Goal: Information Seeking & Learning: Learn about a topic

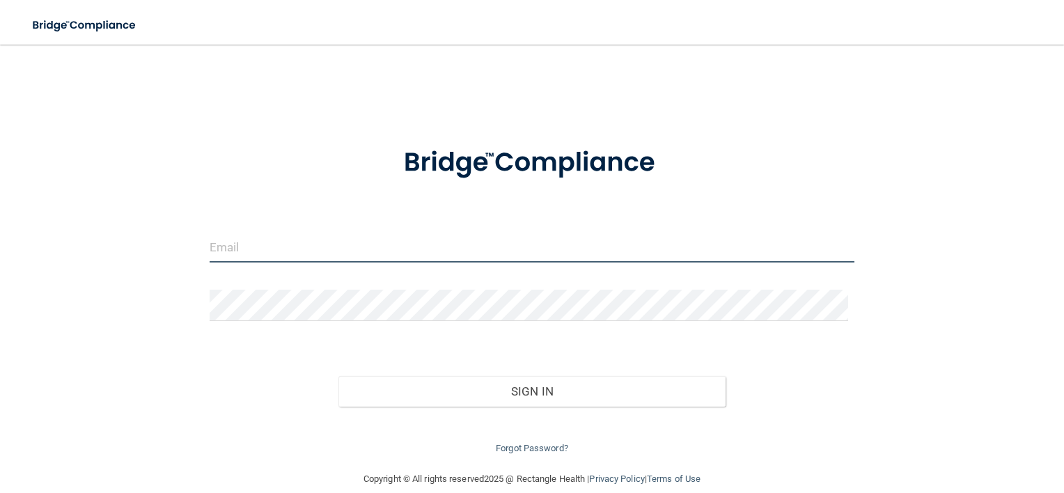
click at [393, 241] on input "email" at bounding box center [533, 246] width 646 height 31
type input "[EMAIL_ADDRESS][PERSON_NAME][DOMAIN_NAME]"
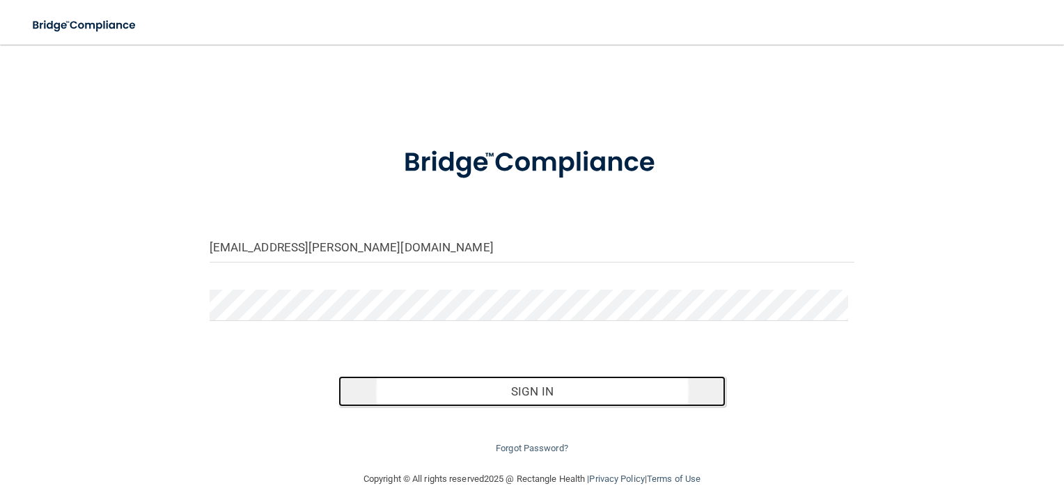
click at [543, 391] on button "Sign In" at bounding box center [532, 391] width 387 height 31
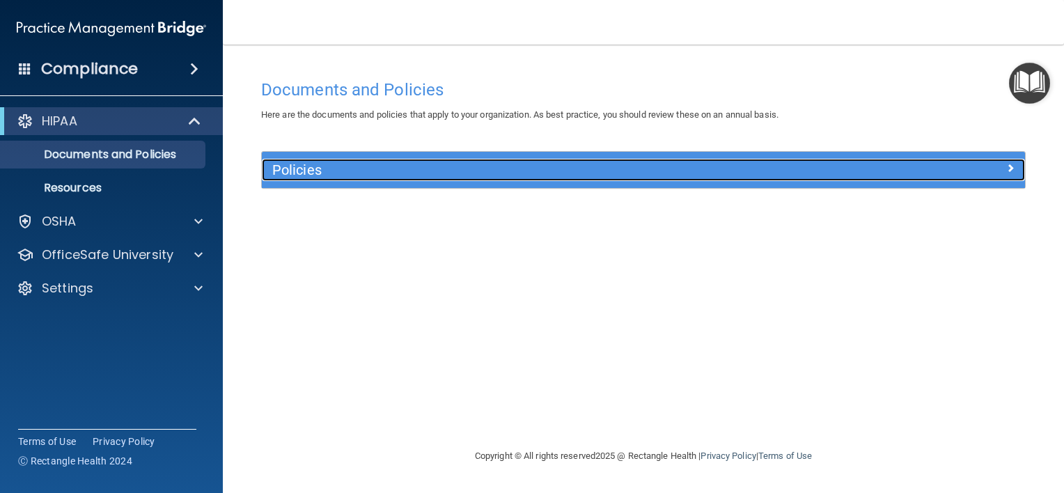
click at [929, 162] on div at bounding box center [929, 167] width 191 height 17
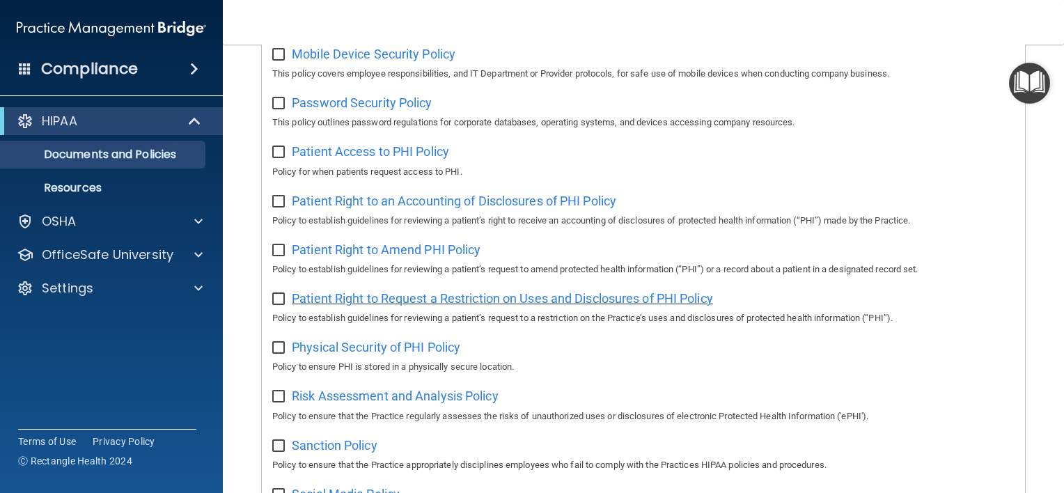
scroll to position [627, 0]
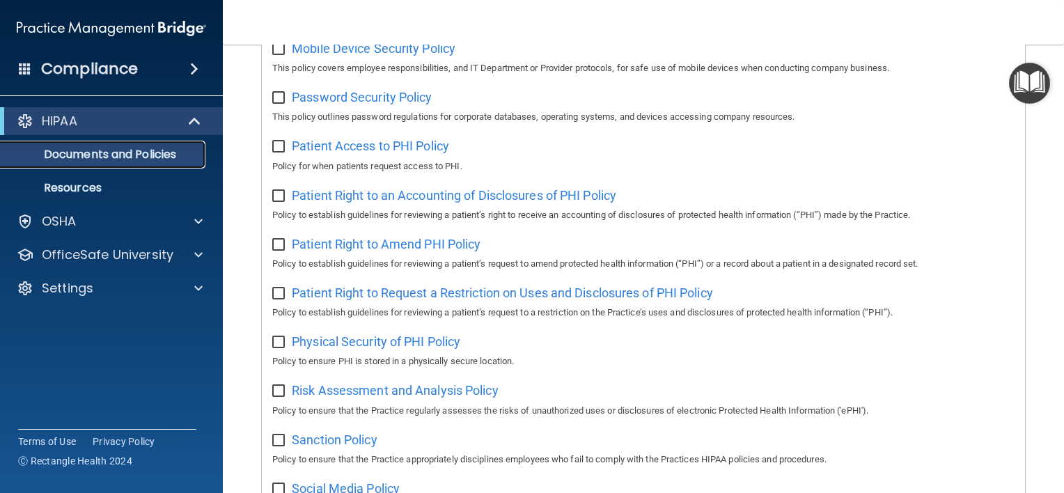
click at [151, 157] on p "Documents and Policies" at bounding box center [104, 155] width 190 height 14
click at [81, 187] on p "Resources" at bounding box center [104, 188] width 190 height 14
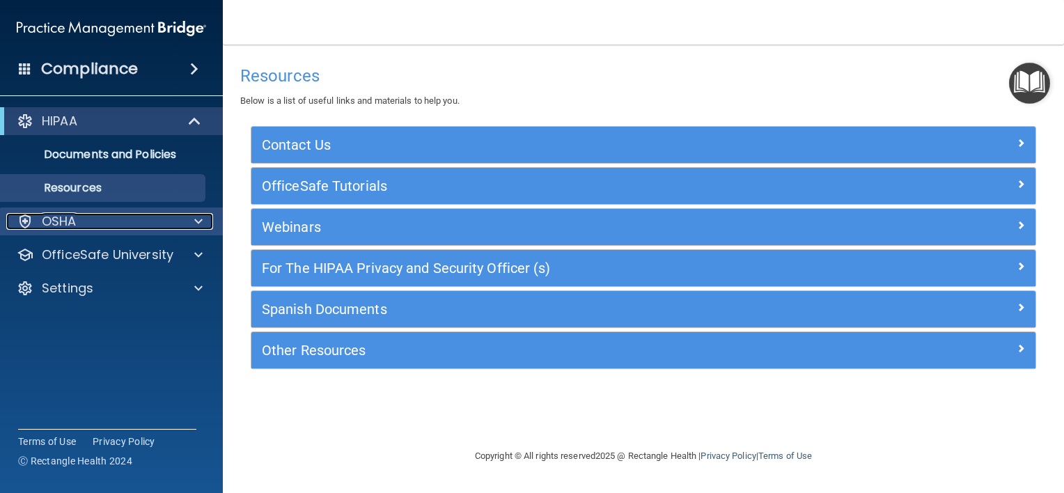
click at [79, 225] on div "OSHA" at bounding box center [92, 221] width 173 height 17
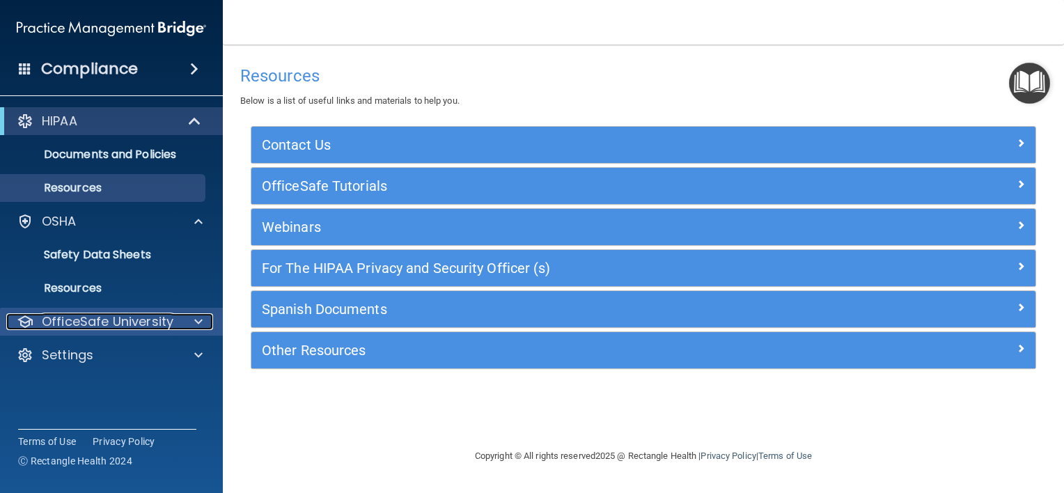
click at [127, 317] on p "OfficeSafe University" at bounding box center [108, 321] width 132 height 17
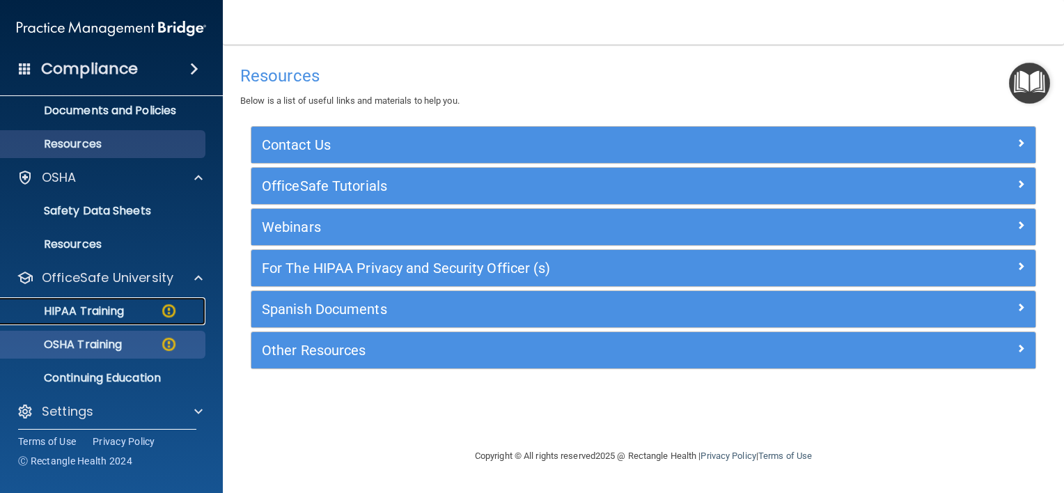
scroll to position [52, 0]
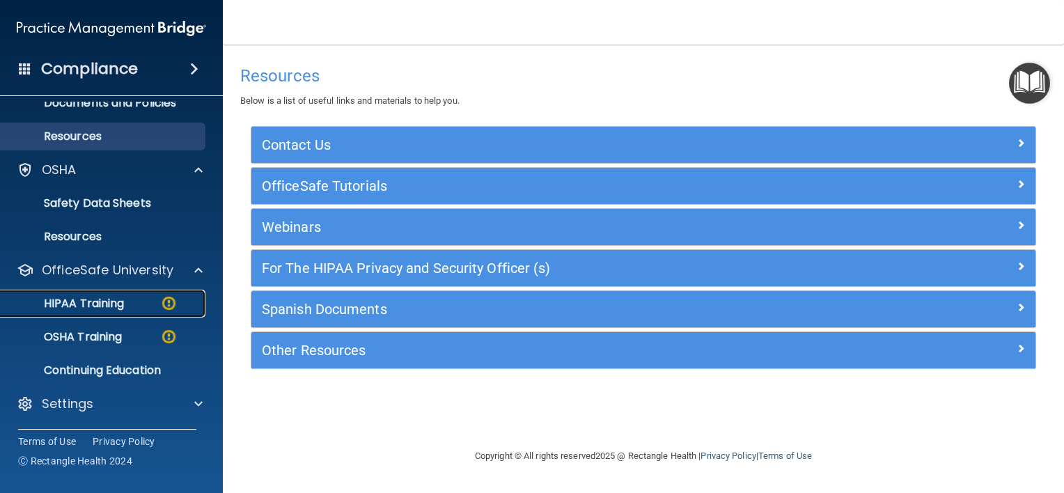
click at [116, 305] on p "HIPAA Training" at bounding box center [66, 304] width 115 height 14
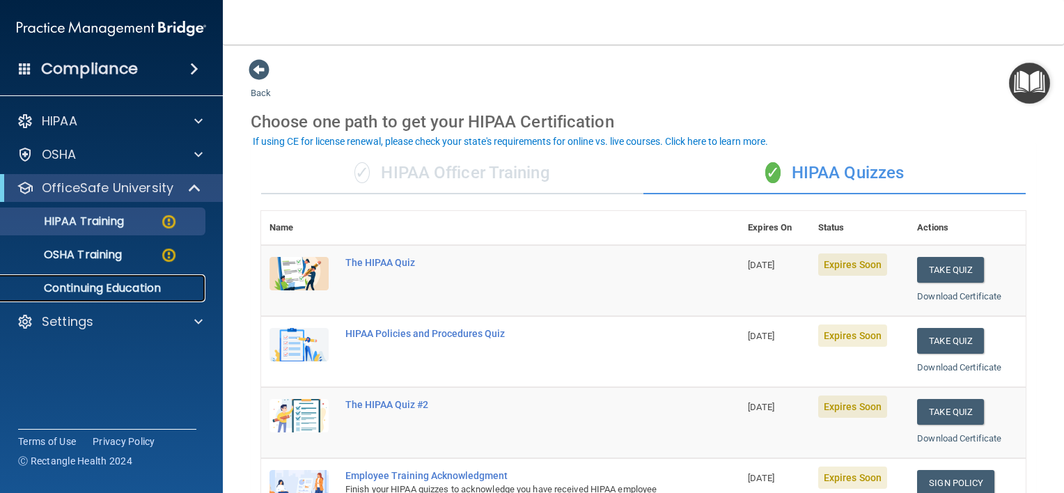
click at [100, 290] on p "Continuing Education" at bounding box center [104, 288] width 190 height 14
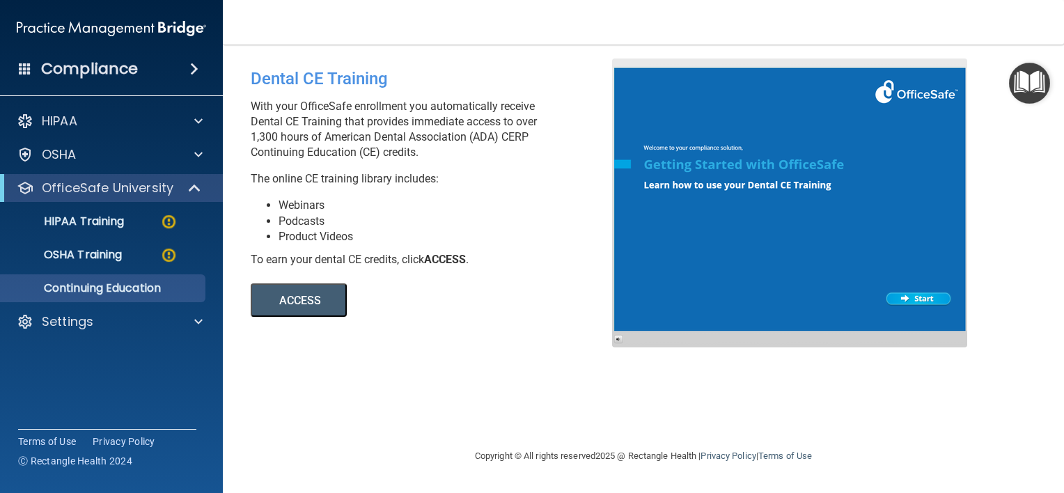
click at [190, 67] on span at bounding box center [194, 69] width 8 height 17
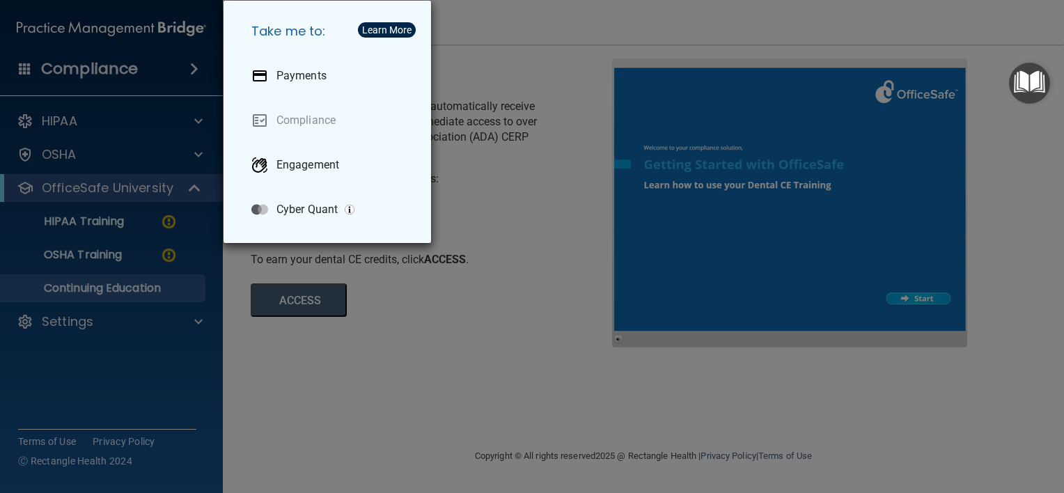
click at [49, 123] on div "Take me to: Payments Compliance Engagement Cyber Quant" at bounding box center [532, 246] width 1064 height 493
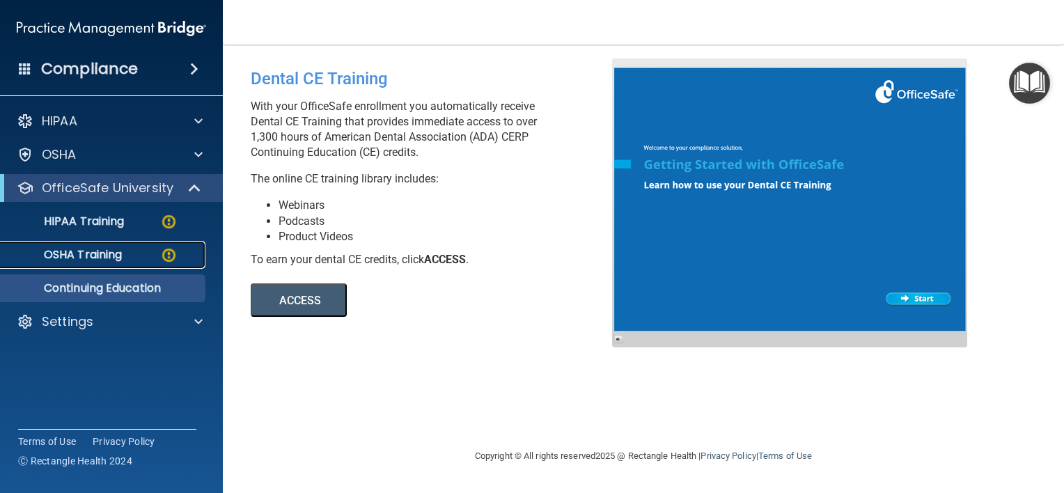
click at [99, 249] on p "OSHA Training" at bounding box center [65, 255] width 113 height 14
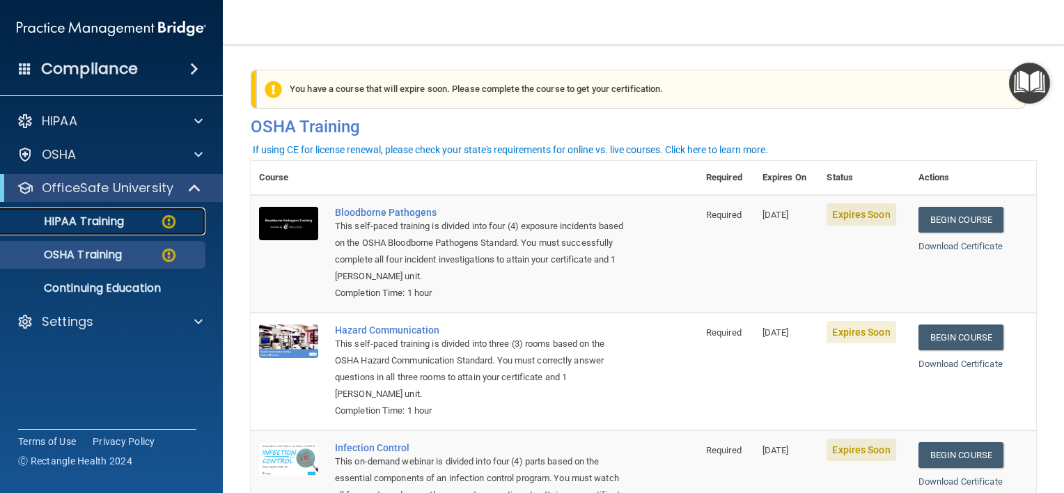
click at [96, 228] on p "HIPAA Training" at bounding box center [66, 222] width 115 height 14
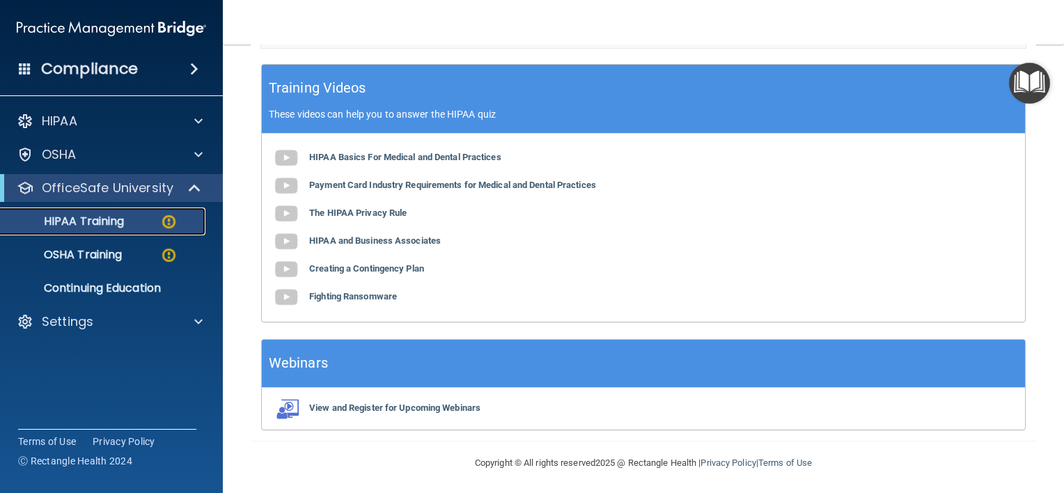
scroll to position [553, 0]
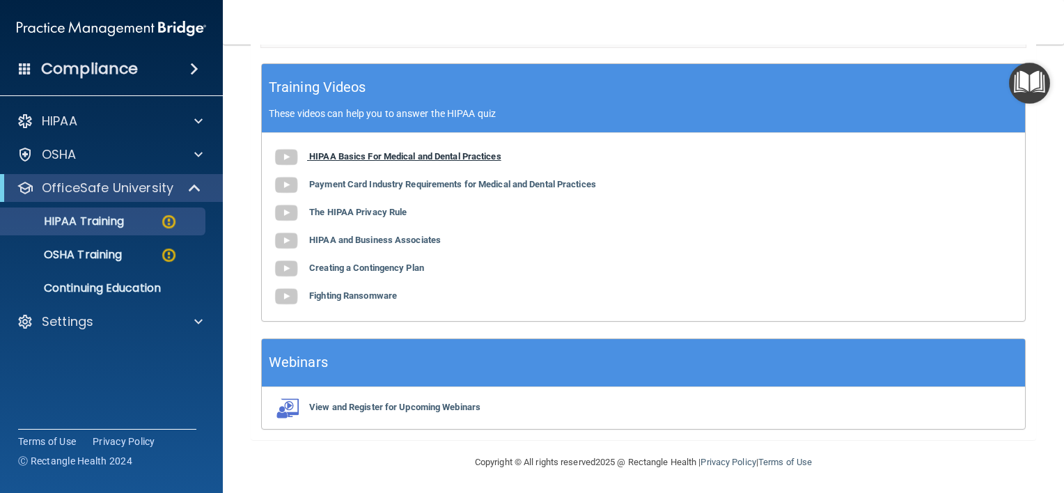
click at [458, 154] on b "HIPAA Basics For Medical and Dental Practices" at bounding box center [405, 156] width 192 height 10
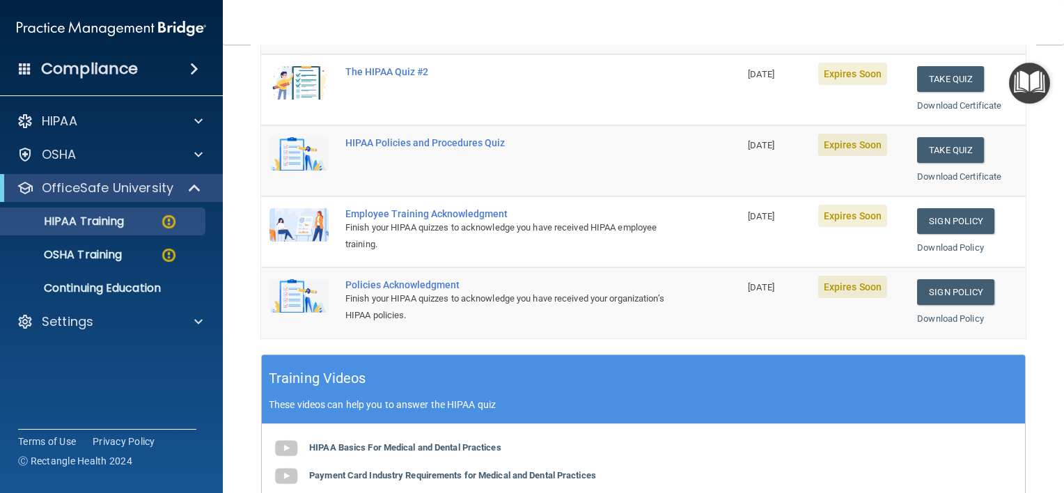
scroll to position [65, 0]
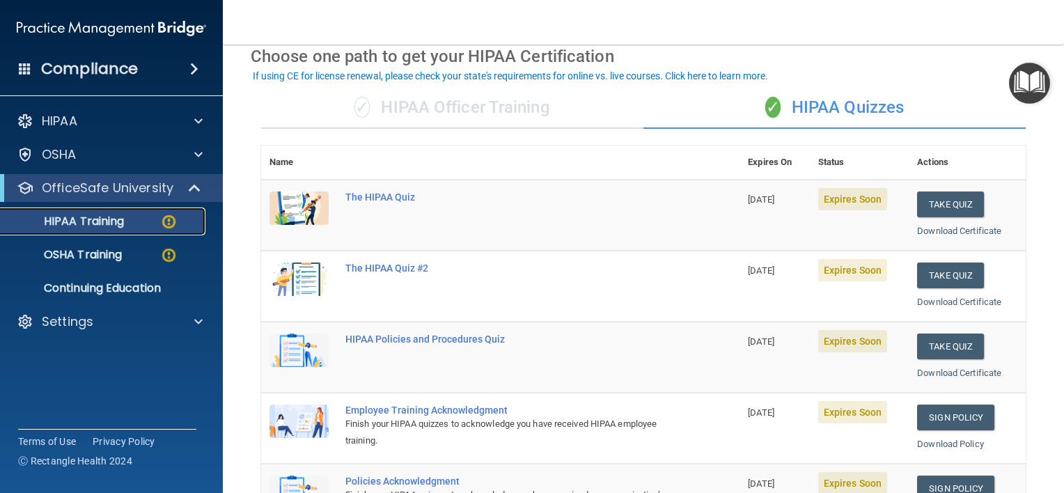
click at [111, 217] on p "HIPAA Training" at bounding box center [66, 222] width 115 height 14
click at [158, 291] on p "Continuing Education" at bounding box center [104, 288] width 190 height 14
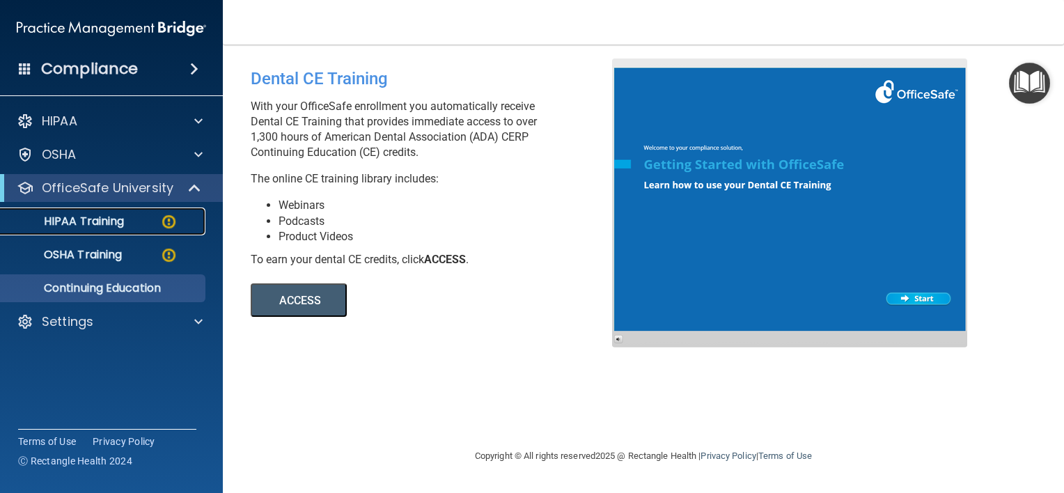
click at [115, 227] on p "HIPAA Training" at bounding box center [66, 222] width 115 height 14
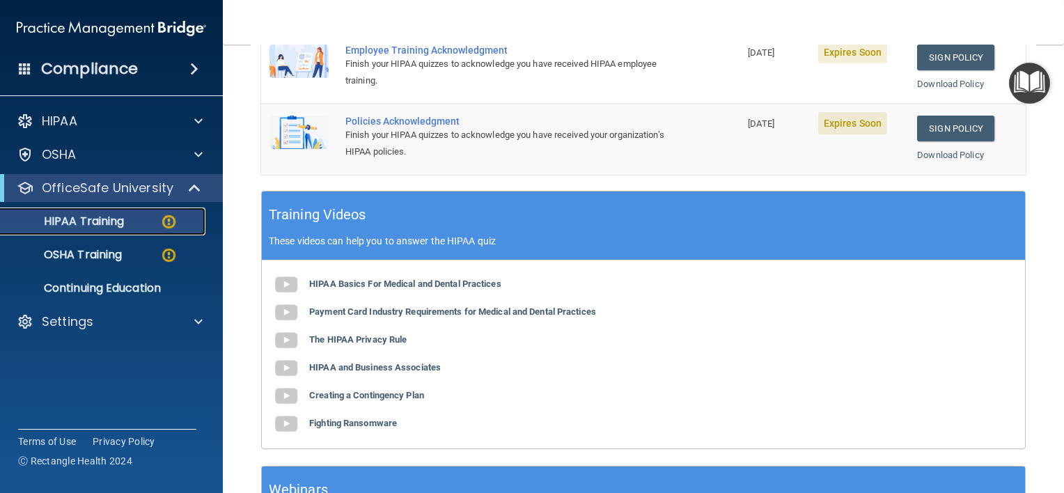
scroll to position [414, 0]
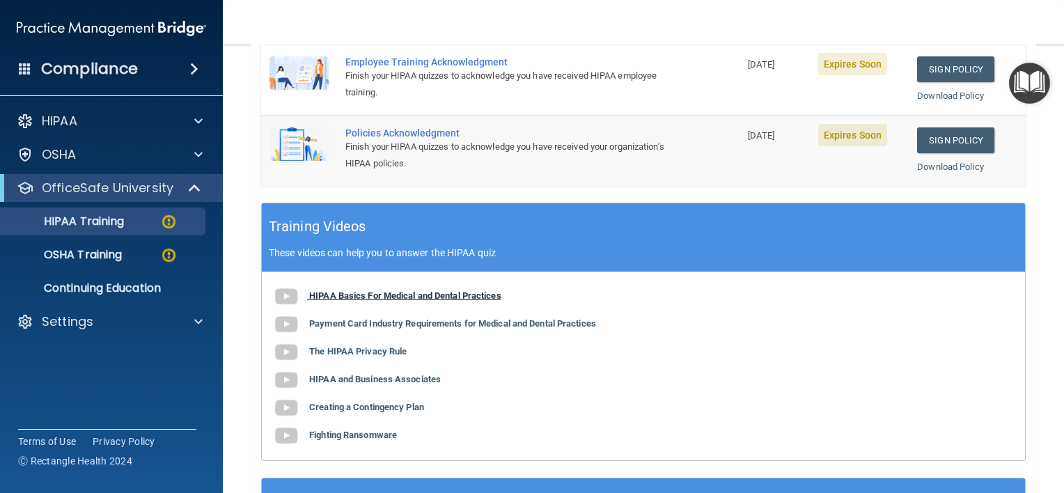
click at [320, 294] on b "HIPAA Basics For Medical and Dental Practices" at bounding box center [405, 295] width 192 height 10
click at [361, 295] on b "HIPAA Basics For Medical and Dental Practices" at bounding box center [405, 295] width 192 height 10
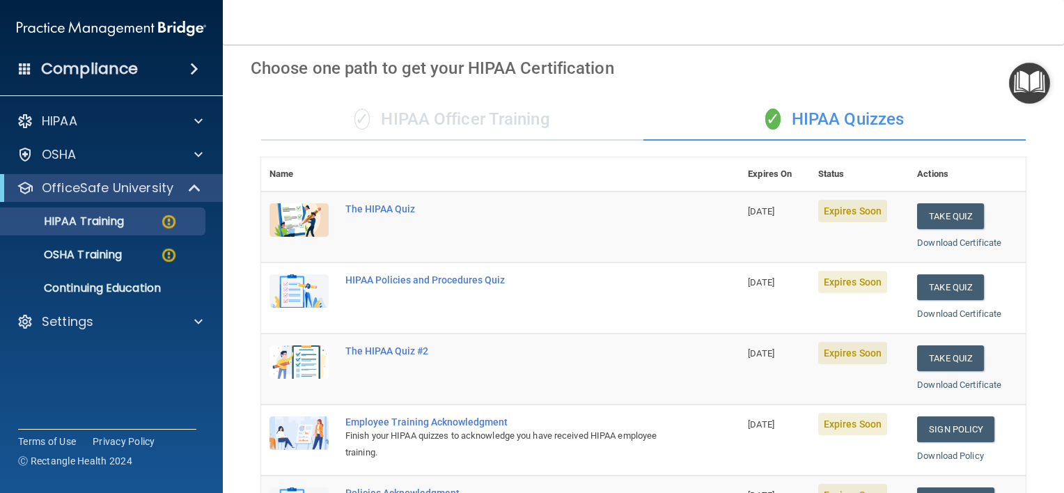
scroll to position [0, 0]
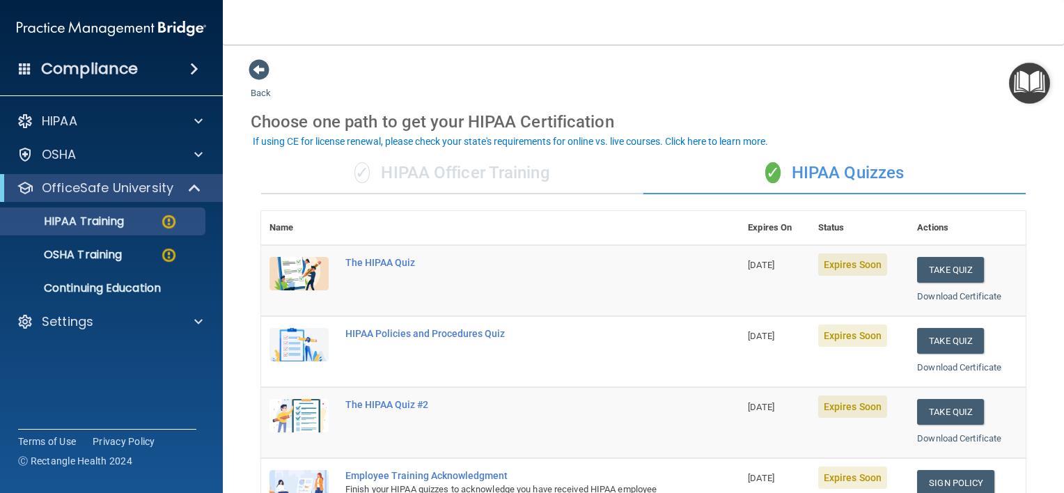
click at [41, 66] on h4 "Compliance" at bounding box center [89, 69] width 97 height 20
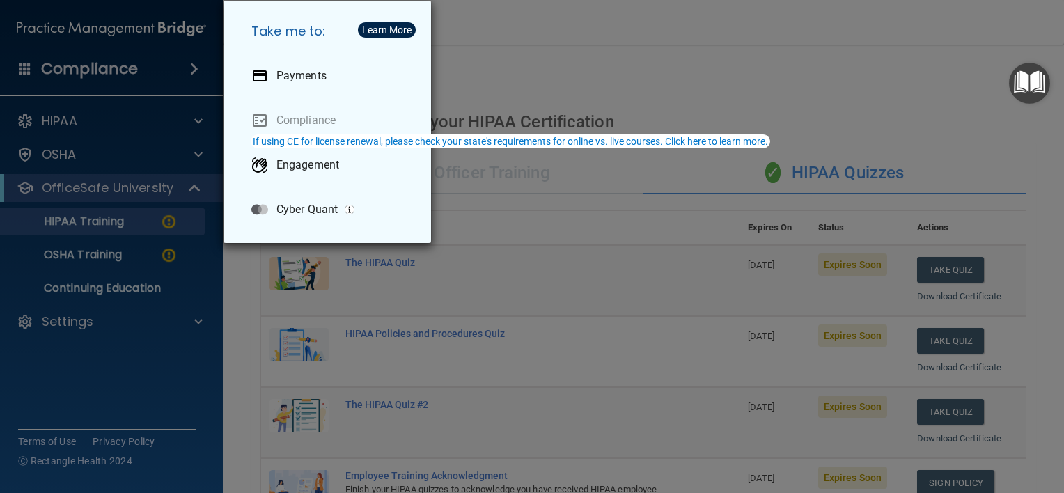
click at [82, 318] on div "Take me to: Payments Compliance Engagement Cyber Quant" at bounding box center [532, 246] width 1064 height 493
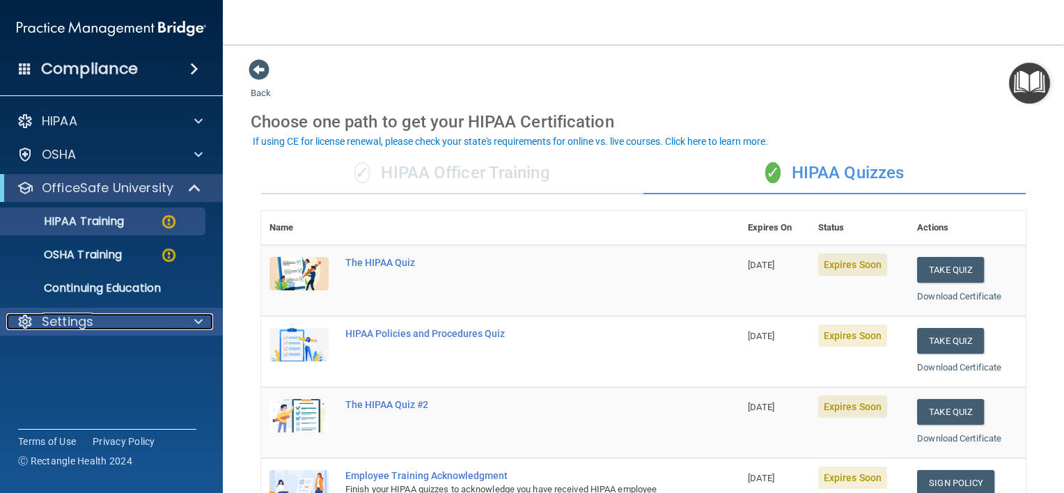
click at [138, 325] on div "Settings" at bounding box center [92, 321] width 173 height 17
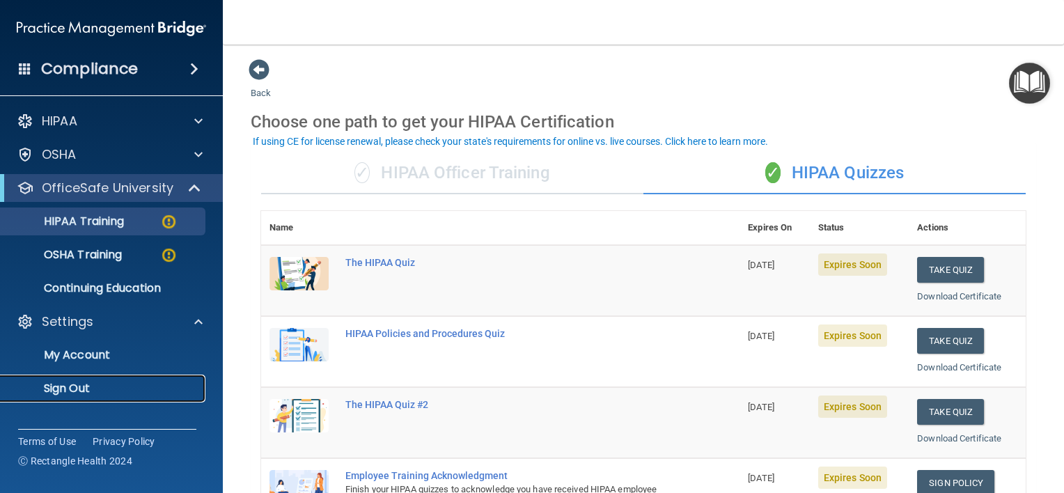
click at [72, 386] on p "Sign Out" at bounding box center [104, 389] width 190 height 14
